Goal: Obtain resource: Download file/media

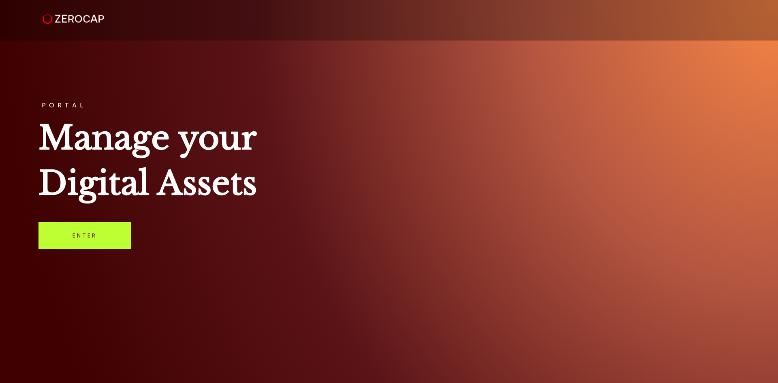
click at [72, 229] on link "Enter" at bounding box center [84, 235] width 93 height 27
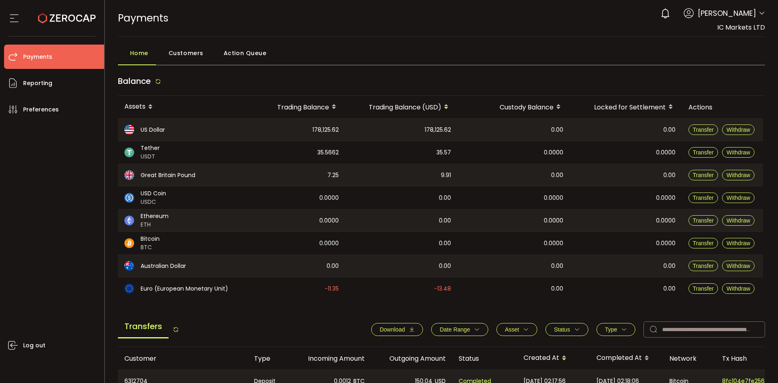
click at [458, 327] on span "Date Range" at bounding box center [455, 329] width 30 height 6
click at [444, 349] on input at bounding box center [442, 348] width 24 height 13
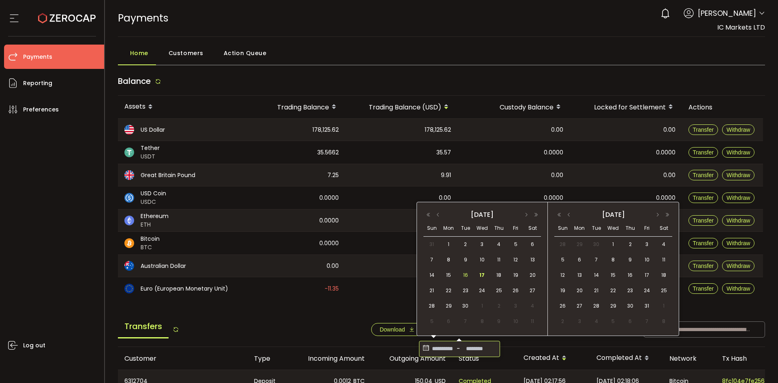
click at [465, 276] on span "16" at bounding box center [466, 275] width 10 height 10
click at [479, 274] on span "17" at bounding box center [482, 275] width 10 height 10
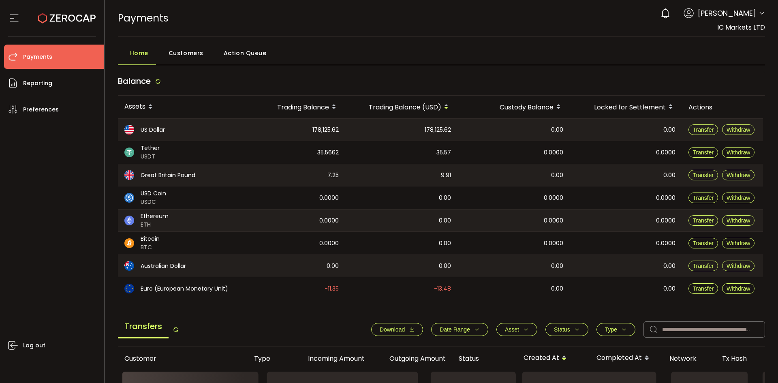
click at [463, 331] on span "Date Range" at bounding box center [455, 329] width 30 height 6
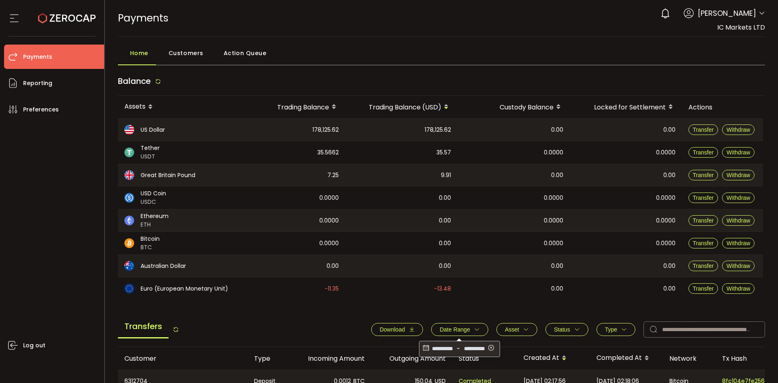
click at [435, 353] on input "**********" at bounding box center [442, 348] width 24 height 13
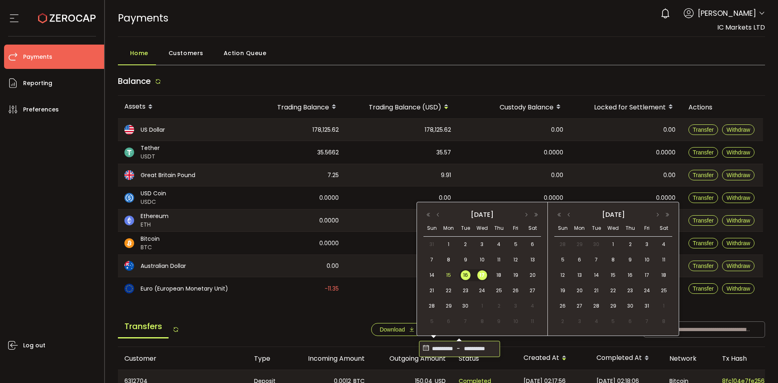
click at [450, 276] on span "15" at bounding box center [449, 275] width 10 height 10
click at [461, 274] on span "16" at bounding box center [466, 275] width 10 height 10
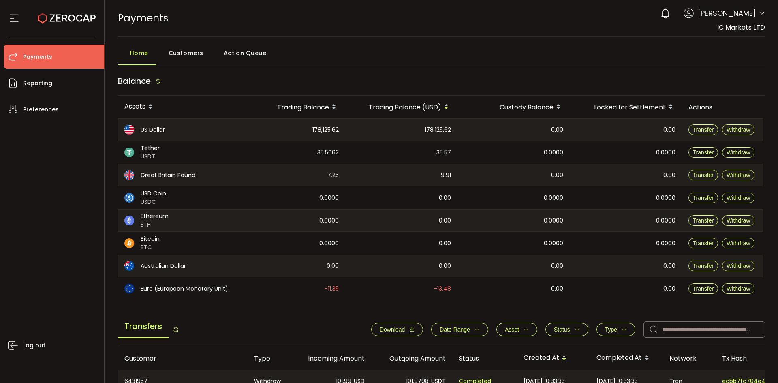
click at [401, 329] on span "Download" at bounding box center [392, 329] width 25 height 6
